Goal: Purchase product/service

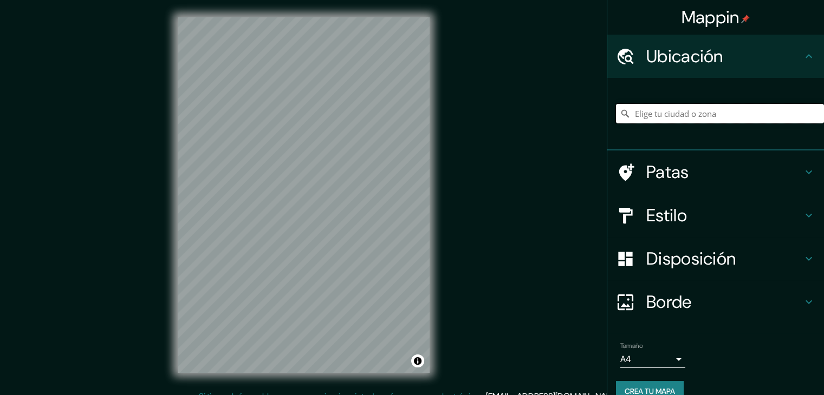
click at [735, 115] on input "Elige tu ciudad o zona" at bounding box center [720, 114] width 208 height 20
click at [749, 118] on input "[GEOGRAPHIC_DATA], [GEOGRAPHIC_DATA], [GEOGRAPHIC_DATA]" at bounding box center [720, 114] width 208 height 20
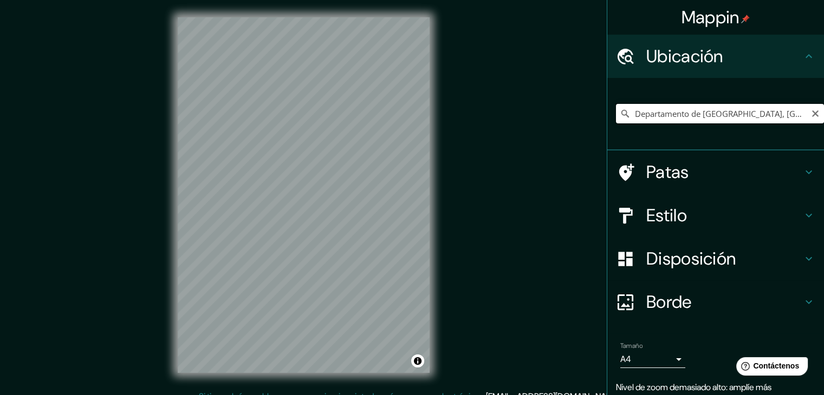
click at [654, 113] on input "Departamento de [GEOGRAPHIC_DATA], [GEOGRAPHIC_DATA]" at bounding box center [720, 114] width 208 height 20
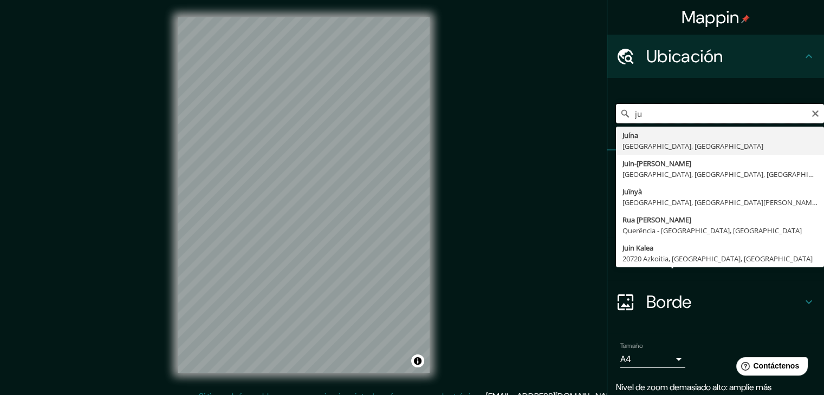
type input "j"
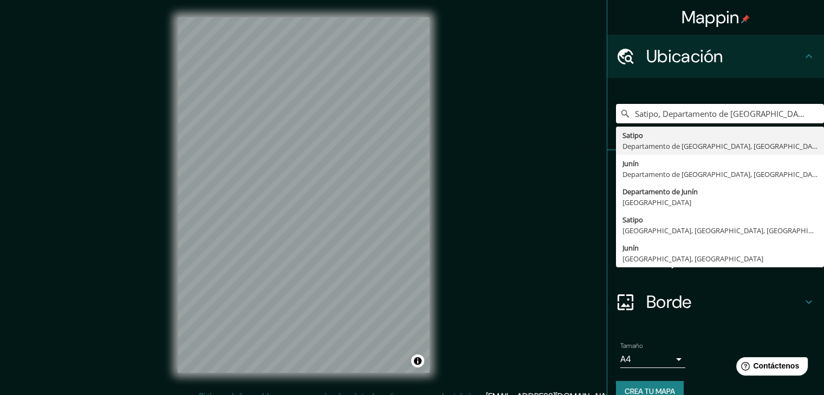
type input "Satipo, Departamento de [GEOGRAPHIC_DATA], [GEOGRAPHIC_DATA]"
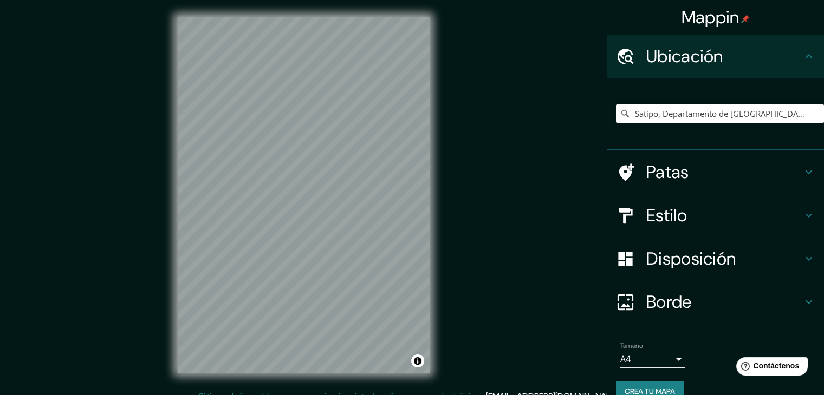
click at [791, 83] on div "Satipo, Departamento de [GEOGRAPHIC_DATA], [GEOGRAPHIC_DATA] Satipo Departament…" at bounding box center [715, 114] width 217 height 73
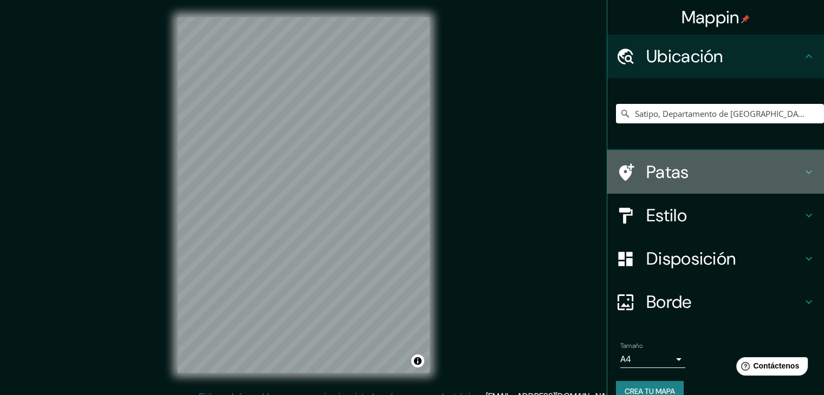
click at [729, 184] on div "Patas" at bounding box center [715, 172] width 217 height 43
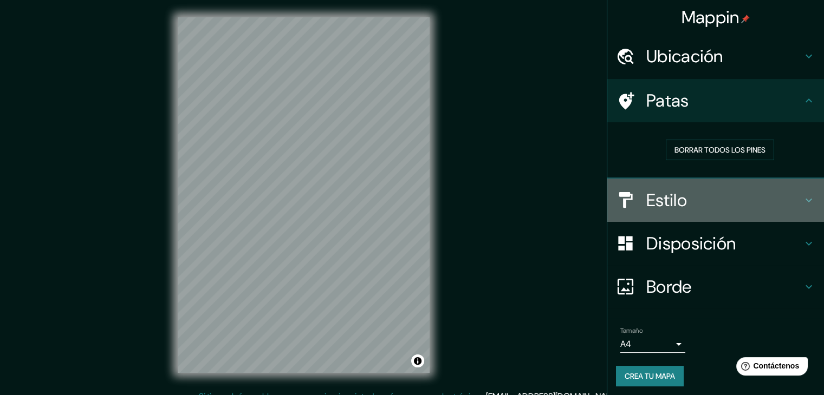
click at [733, 198] on h4 "Estilo" at bounding box center [724, 201] width 156 height 22
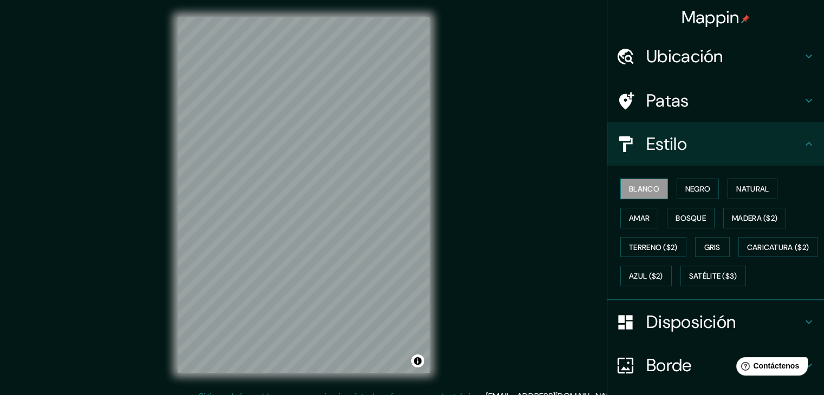
click at [644, 190] on font "Blanco" at bounding box center [644, 189] width 30 height 10
click at [663, 269] on font "Azul ($2)" at bounding box center [646, 276] width 34 height 14
